Goal: Entertainment & Leisure: Browse casually

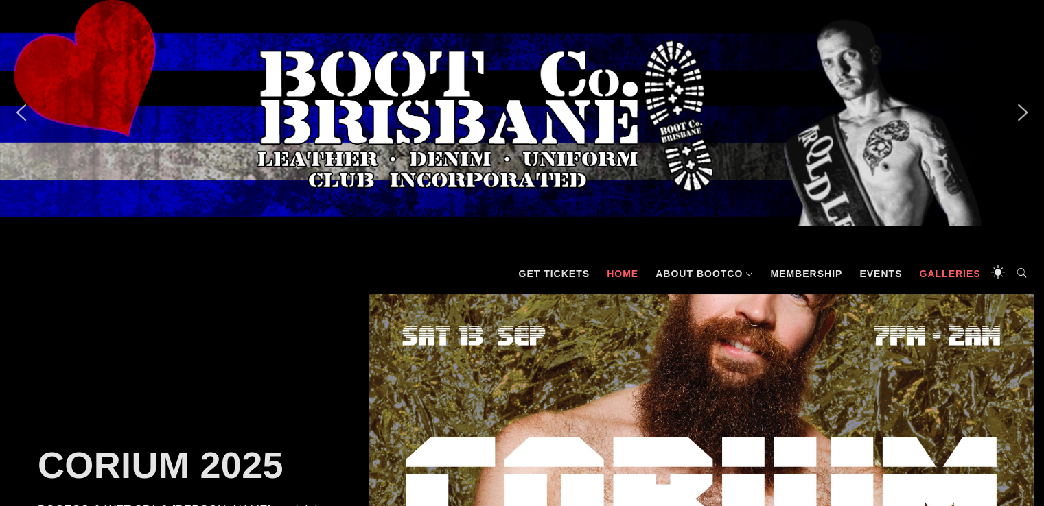
click at [941, 281] on link "Galleries" at bounding box center [949, 273] width 75 height 41
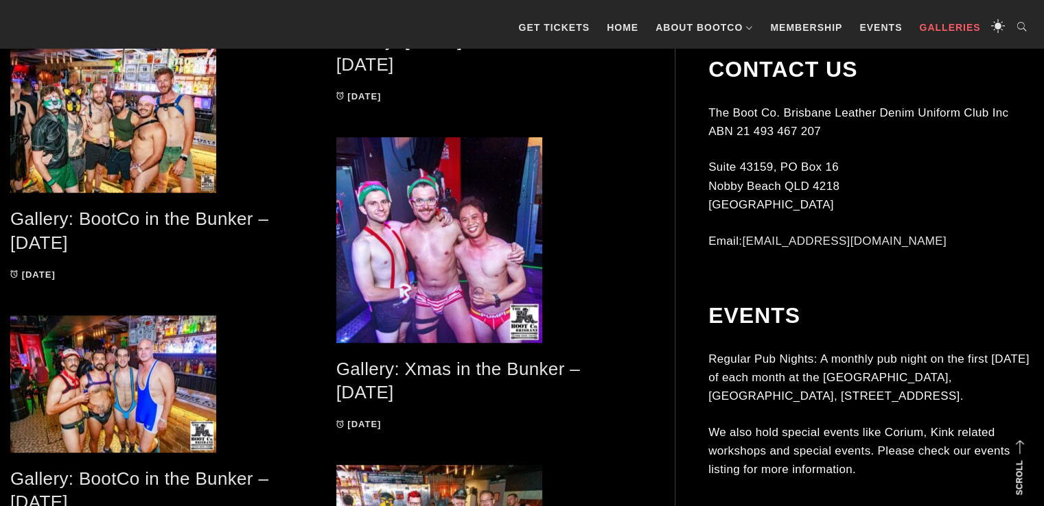
scroll to position [1180, 0]
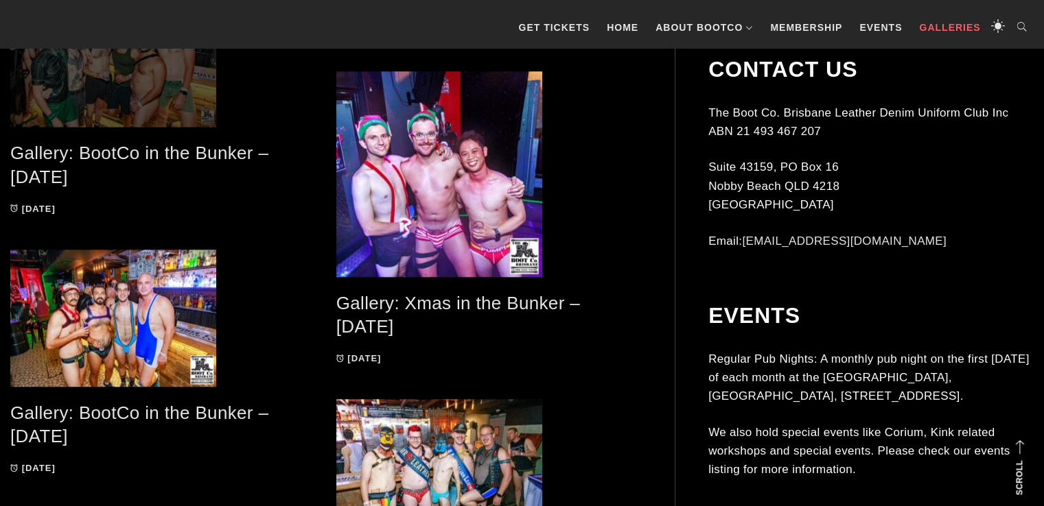
click at [126, 78] on span at bounding box center [162, 53] width 305 height 147
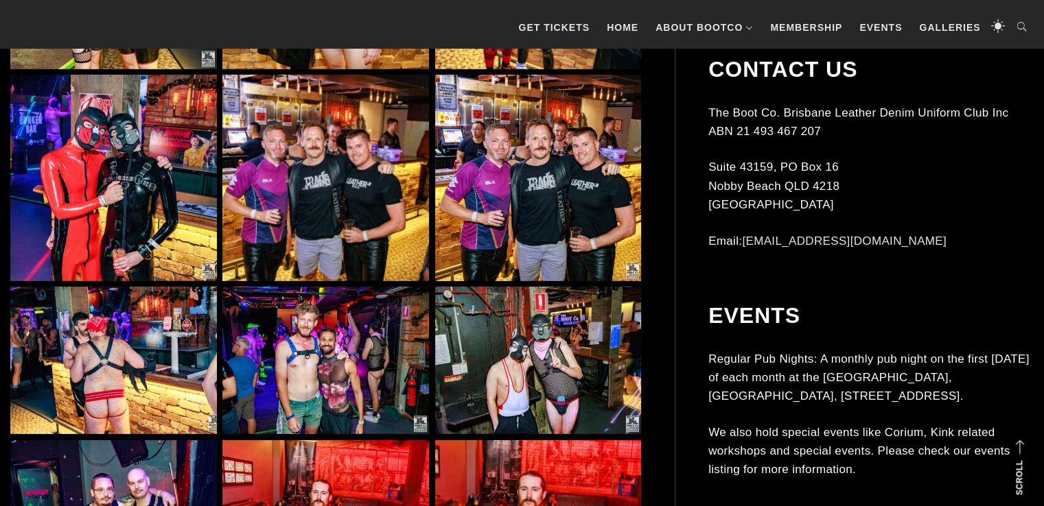
scroll to position [4353, 0]
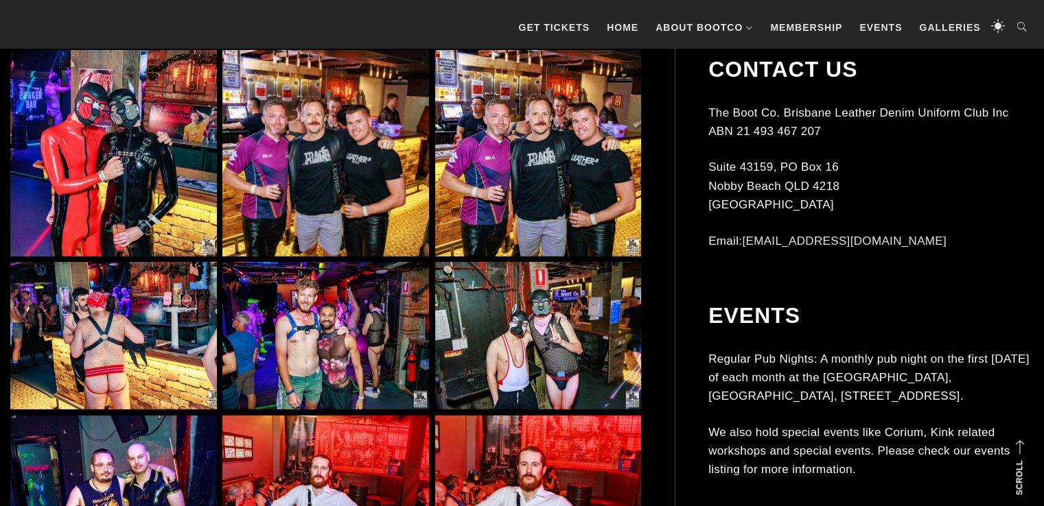
click at [978, 229] on div "Contact Us The Boot Co. Brisbane Leather Denim Uniform Club Inc ABN 21 493 467 …" at bounding box center [870, 171] width 325 height 229
drag, startPoint x: 978, startPoint y: 229, endPoint x: 1013, endPoint y: 139, distance: 96.5
click at [980, 226] on div "Contact Us The Boot Co. Brisbane Leather Denim Uniform Club Inc ABN 21 493 467 …" at bounding box center [870, 171] width 325 height 229
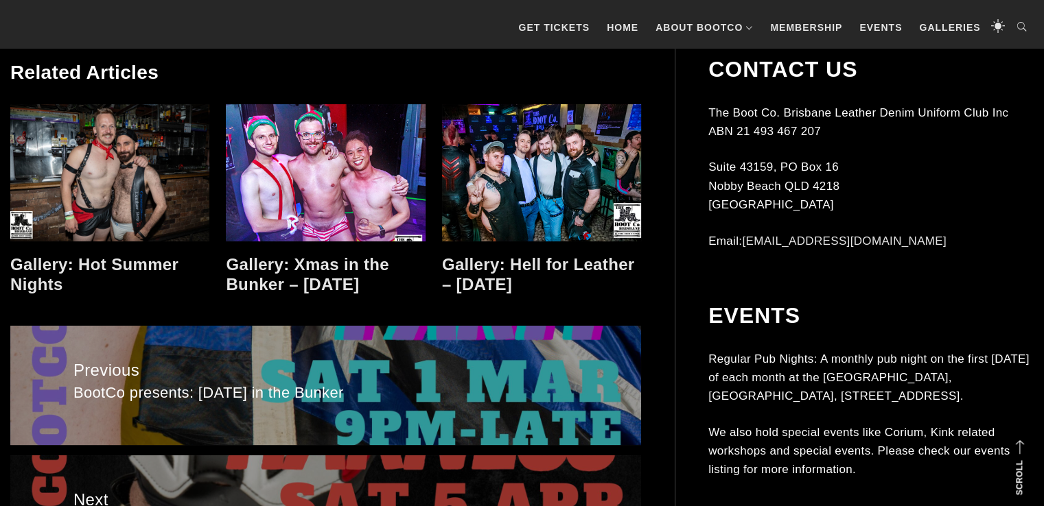
scroll to position [10674, 0]
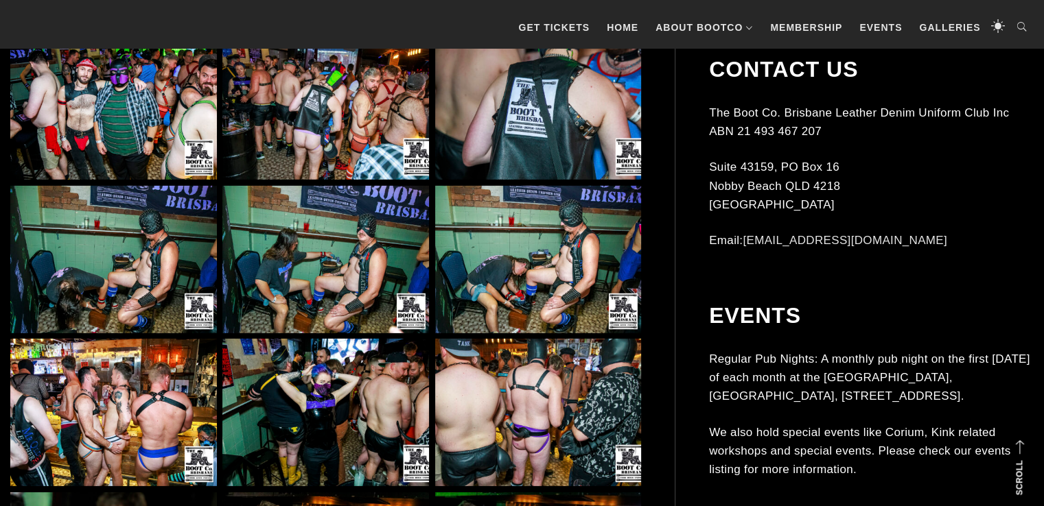
scroll to position [9146, 0]
